Goal: Book appointment/travel/reservation

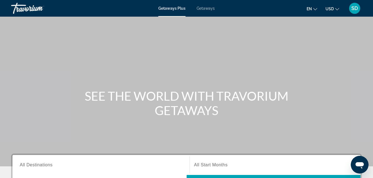
click at [23, 166] on span "All Destinations" at bounding box center [36, 165] width 33 height 5
click at [23, 166] on input "Destination All Destinations" at bounding box center [101, 165] width 163 height 7
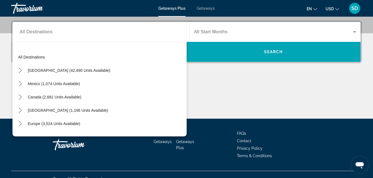
scroll to position [136, 0]
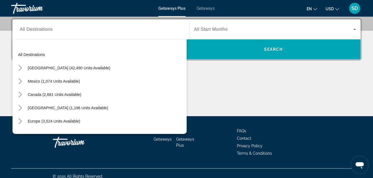
click at [23, 166] on div "Getaways Getaways Plus FAQs Contact Privacy Policy Terms & Conditions" at bounding box center [186, 142] width 351 height 52
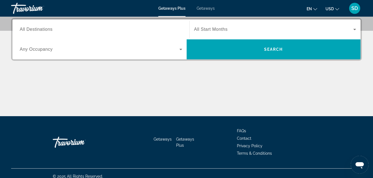
click at [30, 27] on span "All Destinations" at bounding box center [36, 29] width 33 height 5
click at [30, 27] on input "Destination All Destinations" at bounding box center [101, 29] width 163 height 7
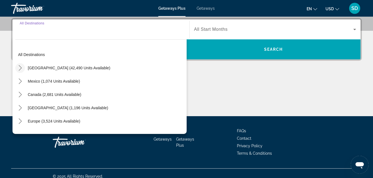
drag, startPoint x: 30, startPoint y: 27, endPoint x: 21, endPoint y: 68, distance: 41.8
click at [21, 39] on div "Destination All Destinations All destinations [GEOGRAPHIC_DATA] (42,490 units a…" at bounding box center [100, 29] width 171 height 20
click at [21, 68] on icon "Toggle United States (42,490 units available) submenu" at bounding box center [20, 68] width 3 height 6
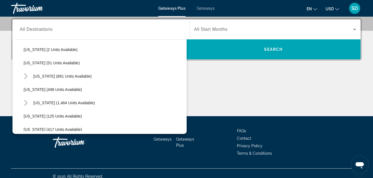
scroll to position [172, 0]
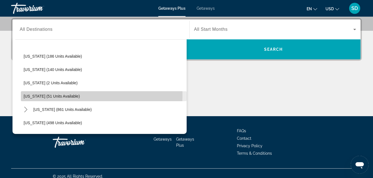
click at [33, 96] on span "[US_STATE] (51 units available)" at bounding box center [52, 96] width 56 height 4
type input "**********"
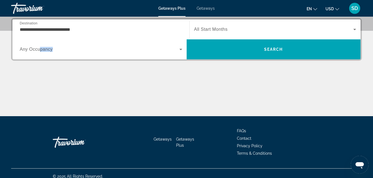
drag, startPoint x: 39, startPoint y: 49, endPoint x: 136, endPoint y: 48, distance: 97.3
click at [136, 48] on div "Occupancy Any Occupancy" at bounding box center [101, 50] width 163 height 16
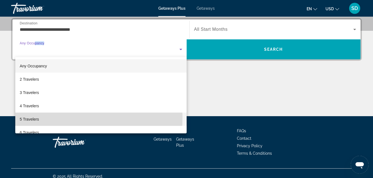
click at [38, 118] on span "5 Travelers" at bounding box center [29, 119] width 19 height 7
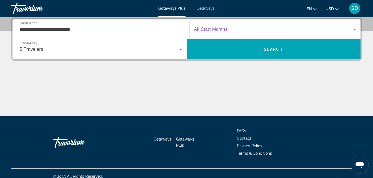
click at [355, 29] on icon "Search widget" at bounding box center [355, 29] width 7 height 7
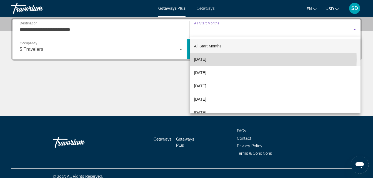
click at [206, 60] on span "[DATE]" at bounding box center [200, 59] width 12 height 7
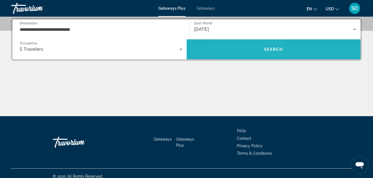
click at [253, 47] on span "Search" at bounding box center [274, 49] width 174 height 13
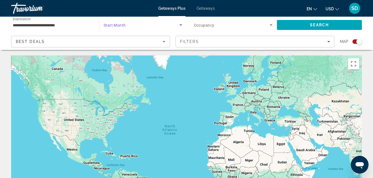
click at [181, 24] on icon "Search widget" at bounding box center [181, 25] width 7 height 7
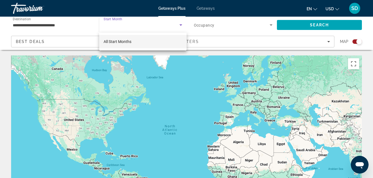
click at [181, 24] on div at bounding box center [186, 89] width 373 height 178
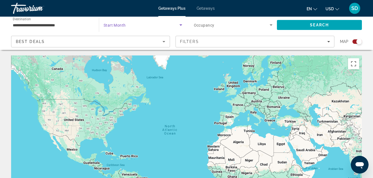
click at [181, 24] on icon "Search widget" at bounding box center [181, 25] width 7 height 7
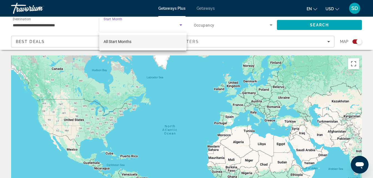
click at [181, 24] on div at bounding box center [186, 89] width 373 height 178
